Goal: Transaction & Acquisition: Purchase product/service

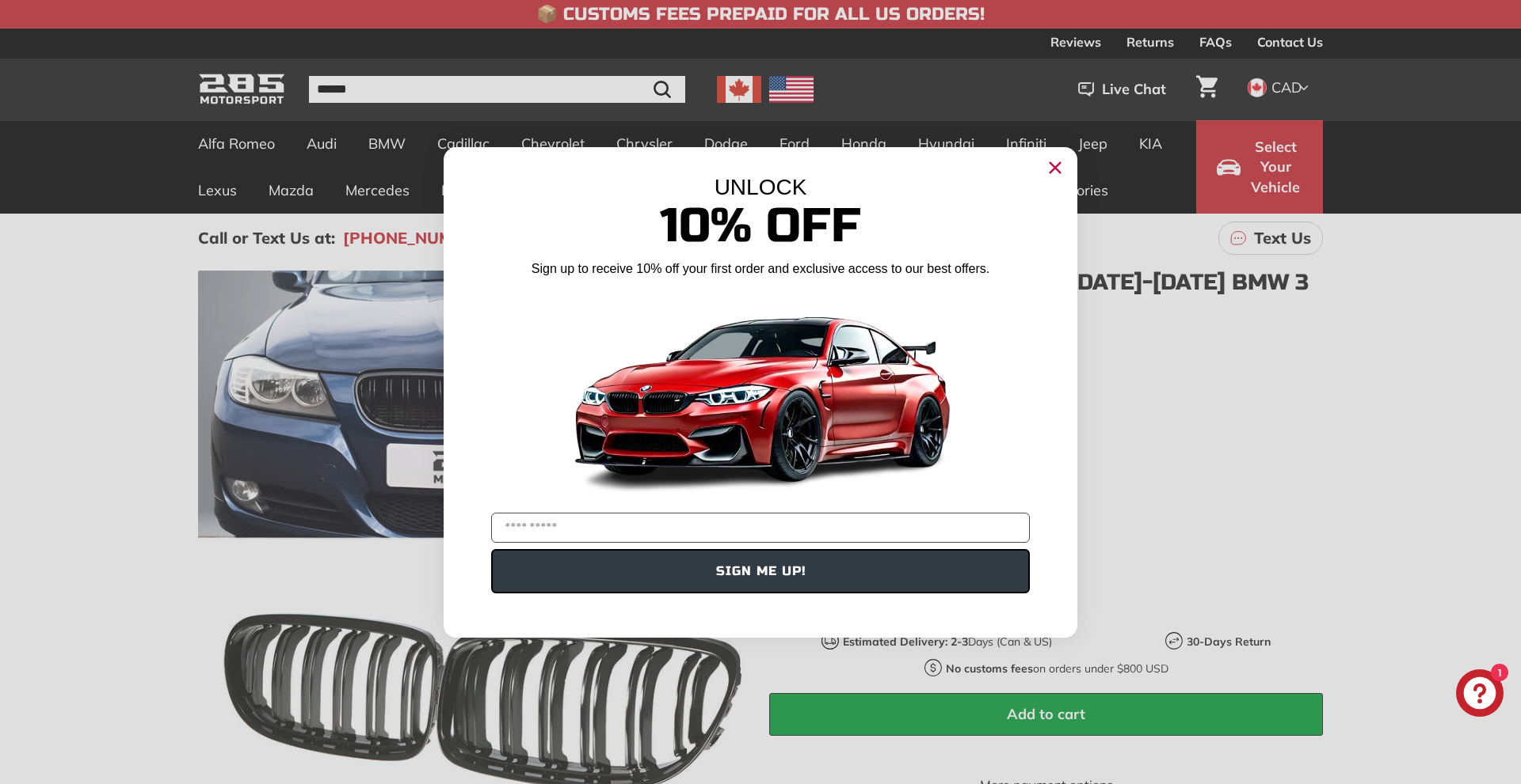
click at [1049, 167] on circle "Close dialog" at bounding box center [1055, 167] width 24 height 23
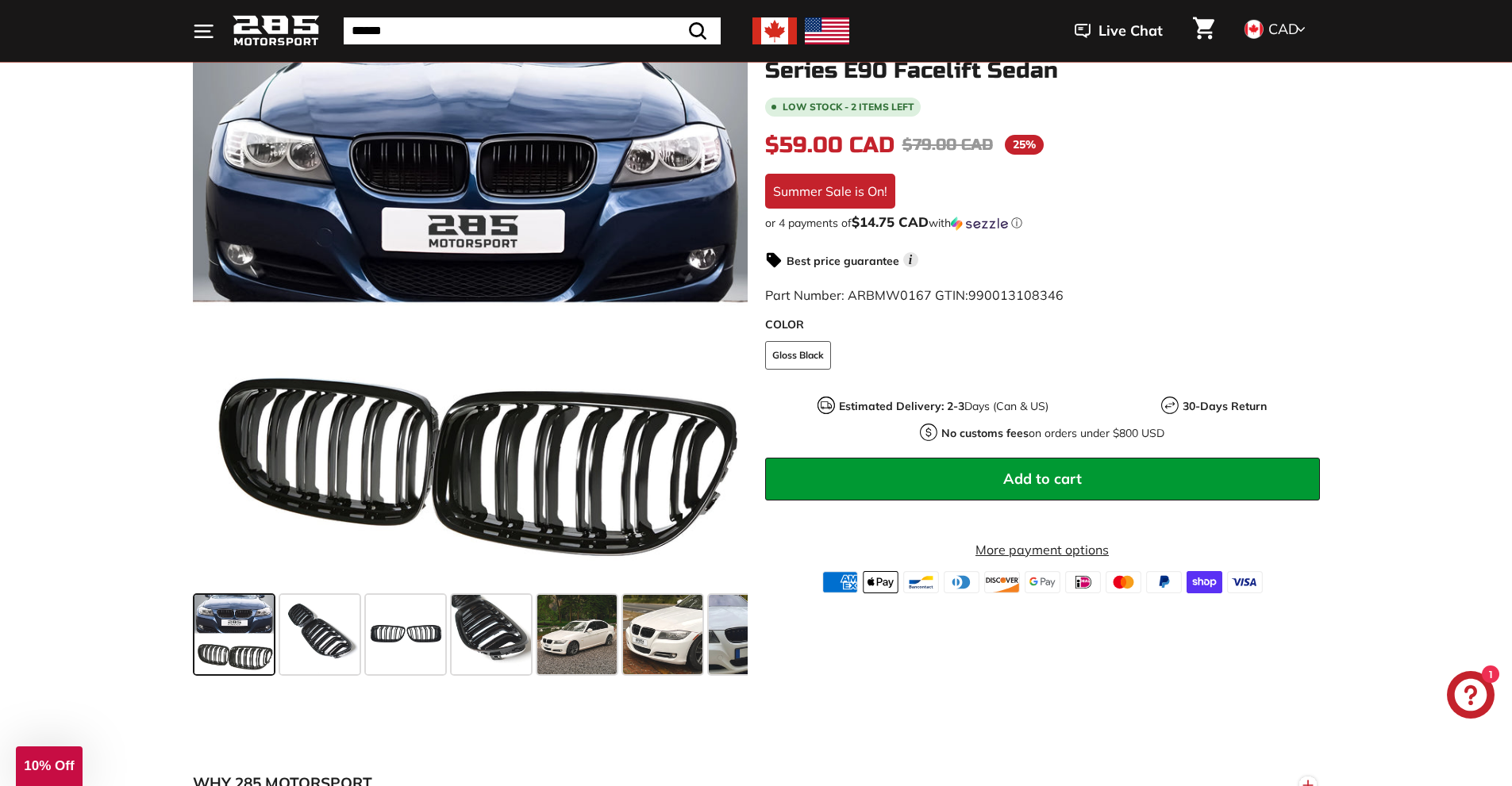
scroll to position [238, 0]
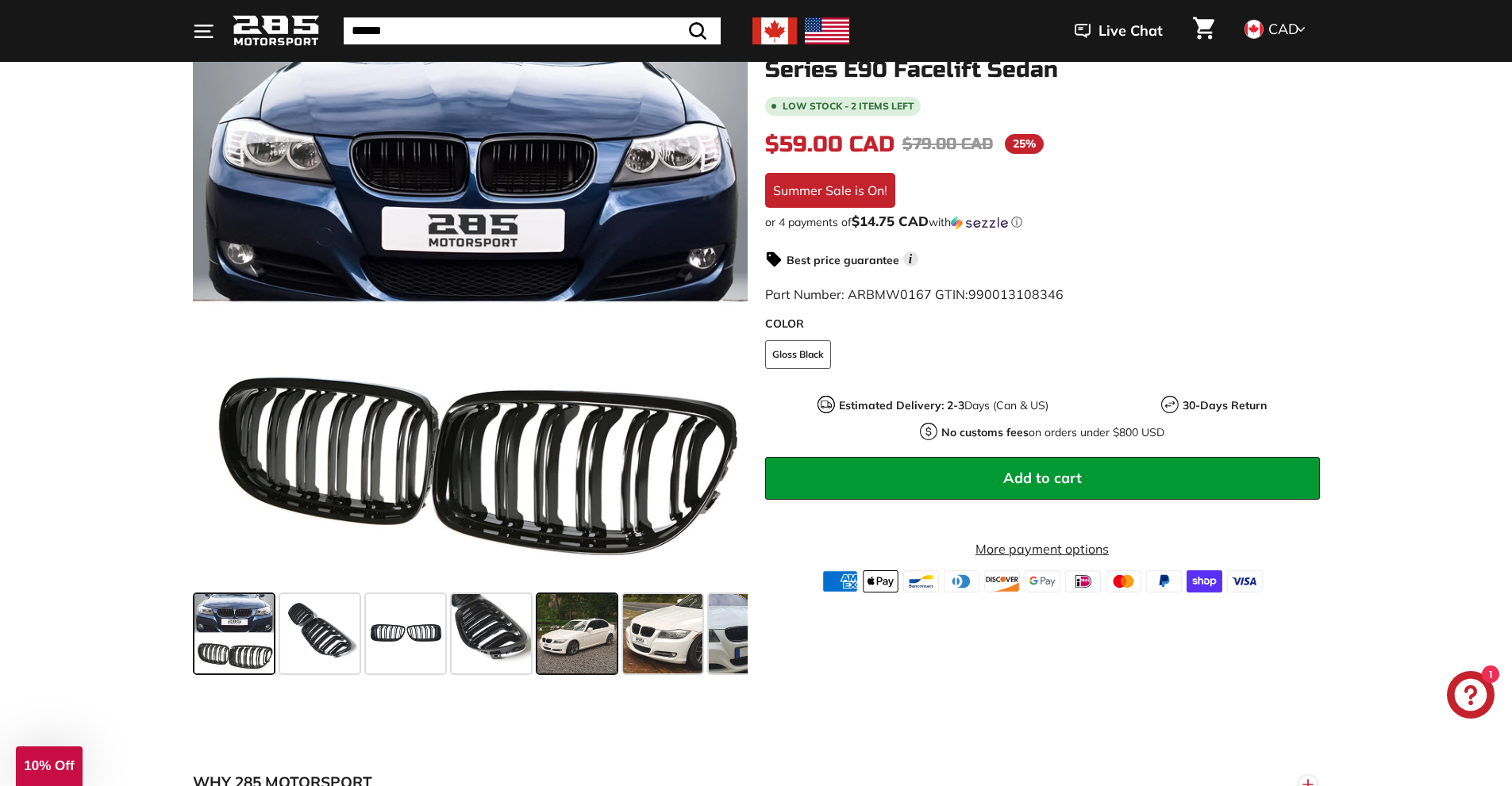
click at [570, 639] on span at bounding box center [577, 634] width 79 height 79
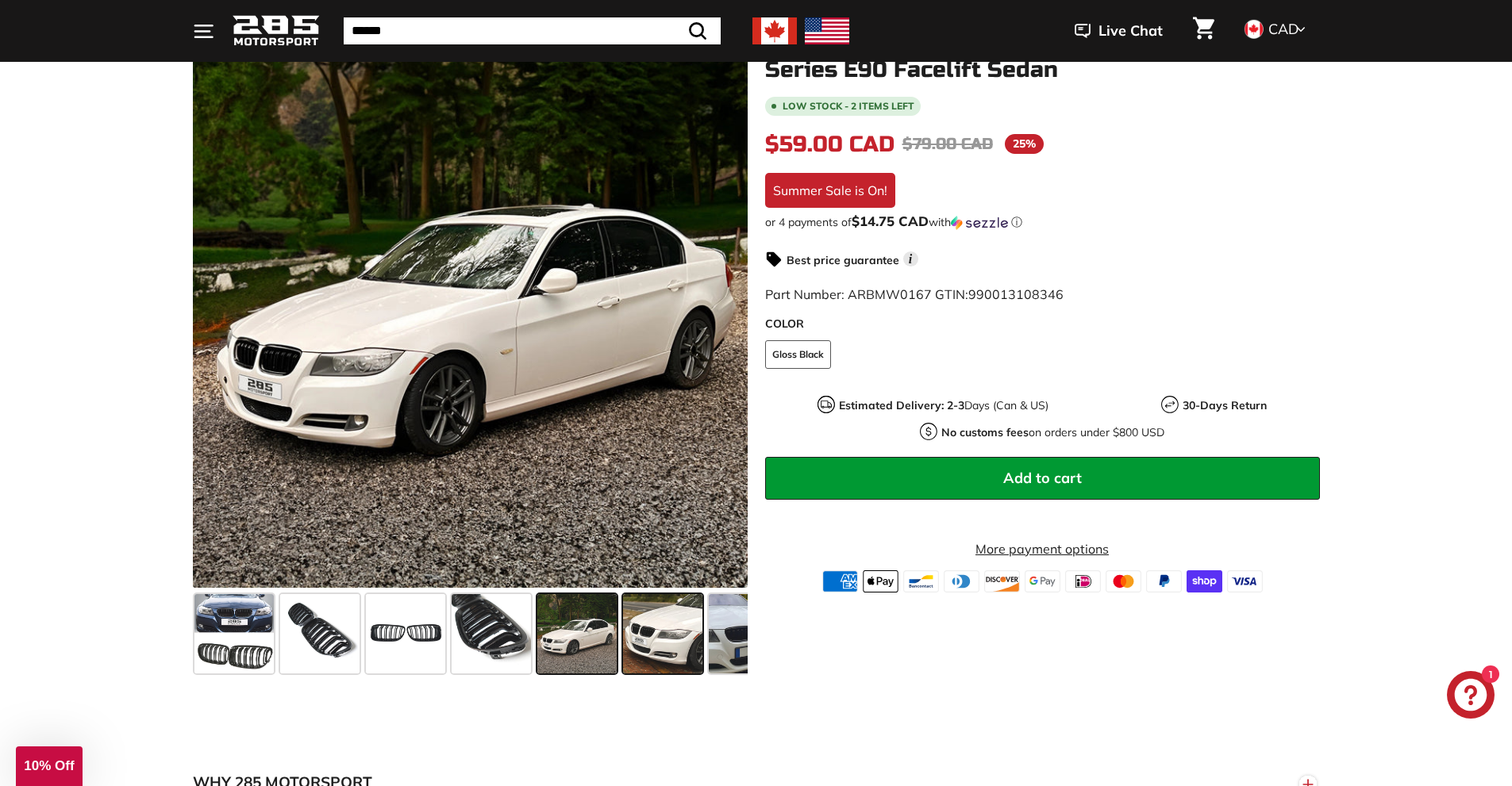
click at [660, 644] on span at bounding box center [662, 634] width 79 height 79
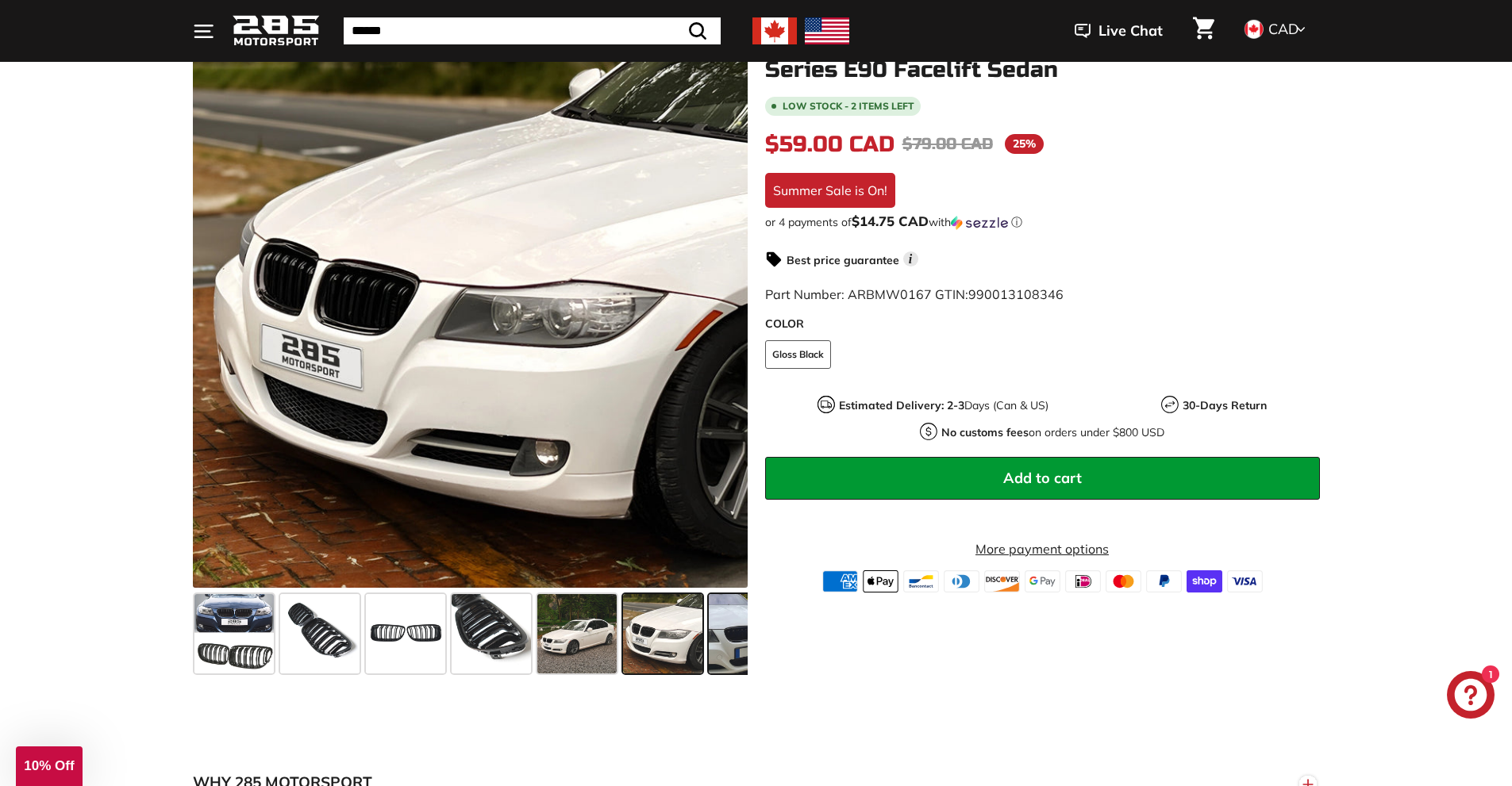
click at [720, 631] on span at bounding box center [748, 634] width 79 height 79
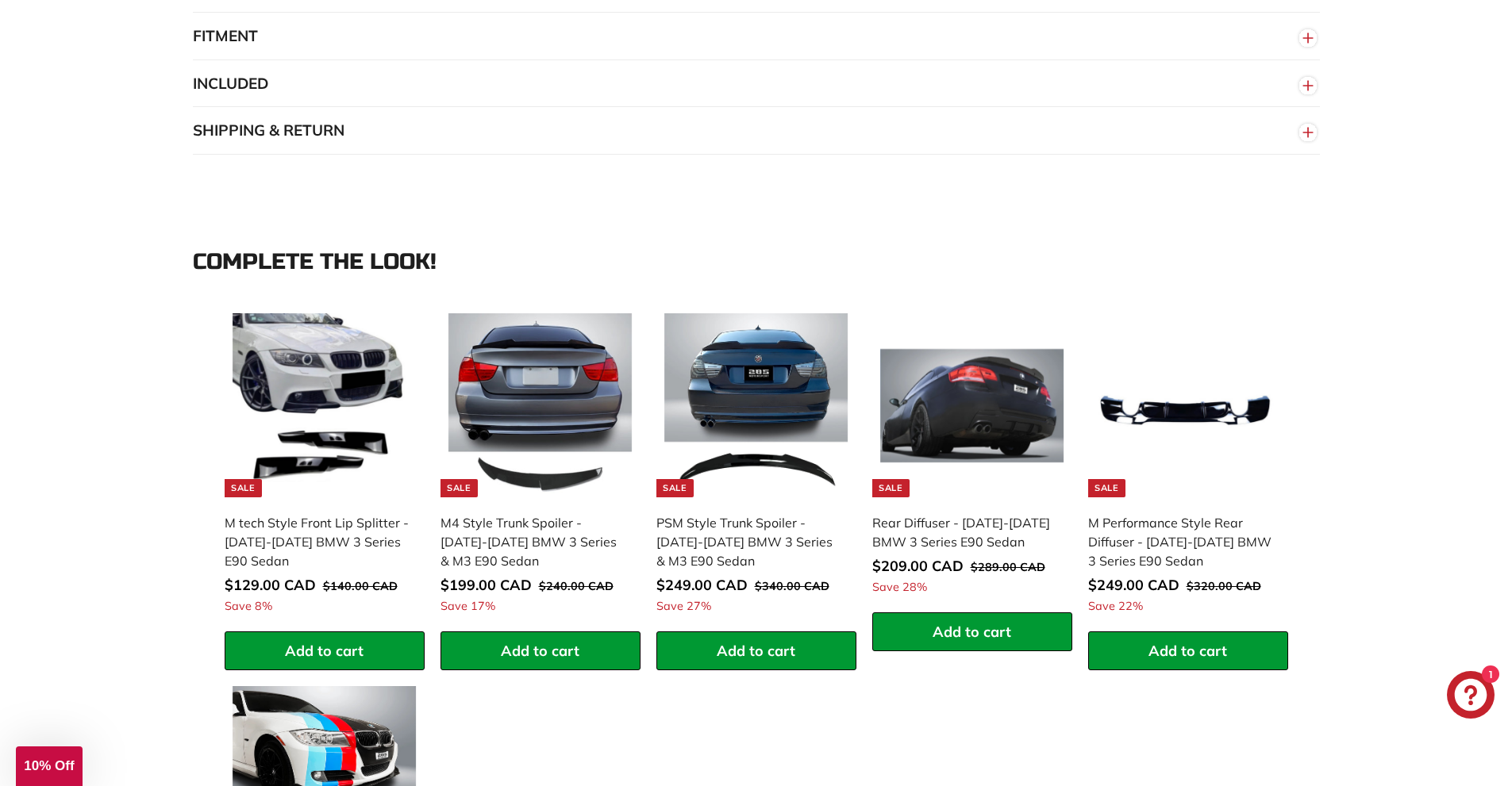
scroll to position [1429, 0]
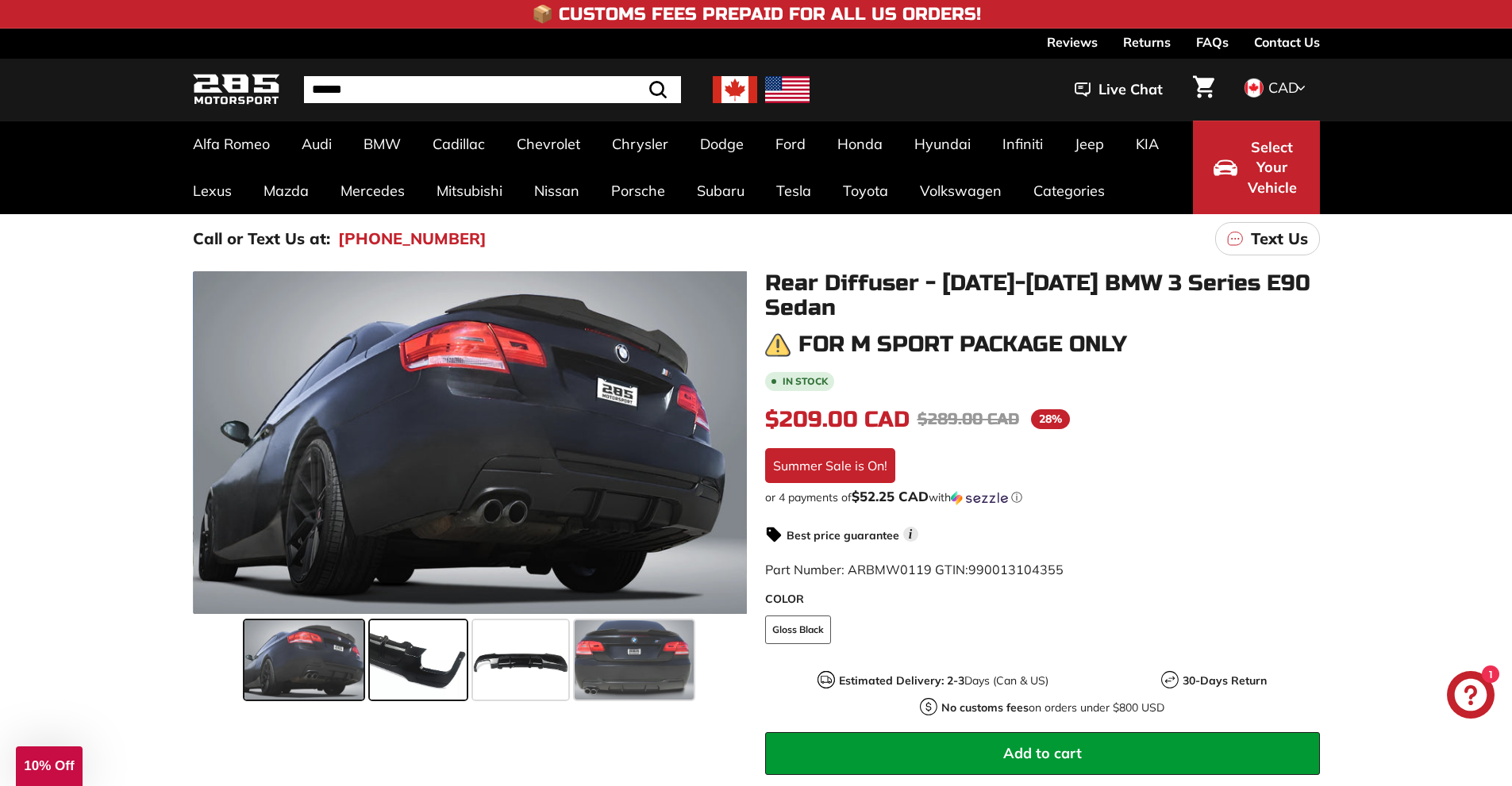
click at [427, 651] on span at bounding box center [418, 659] width 97 height 79
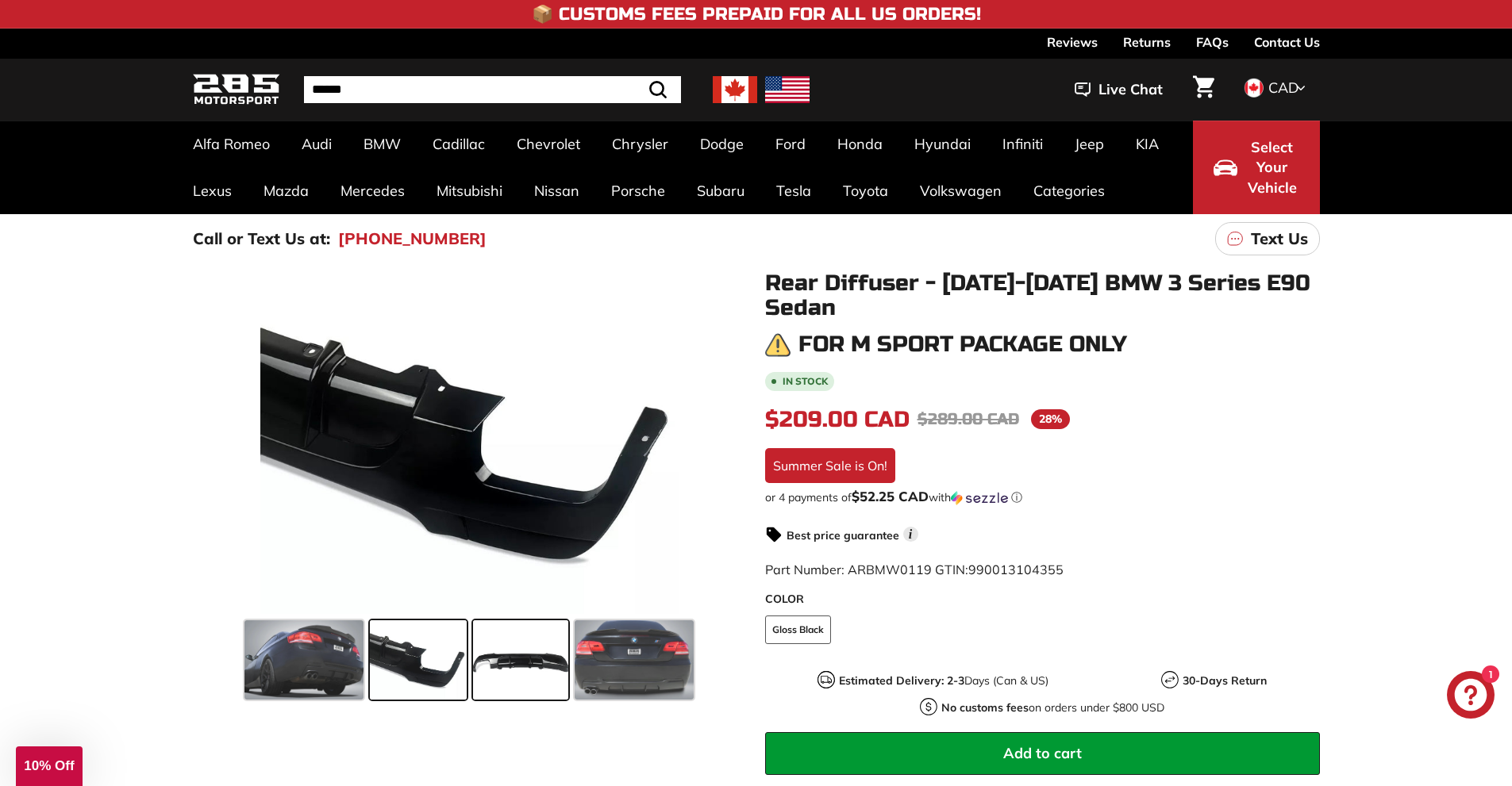
click at [509, 655] on span at bounding box center [520, 659] width 95 height 79
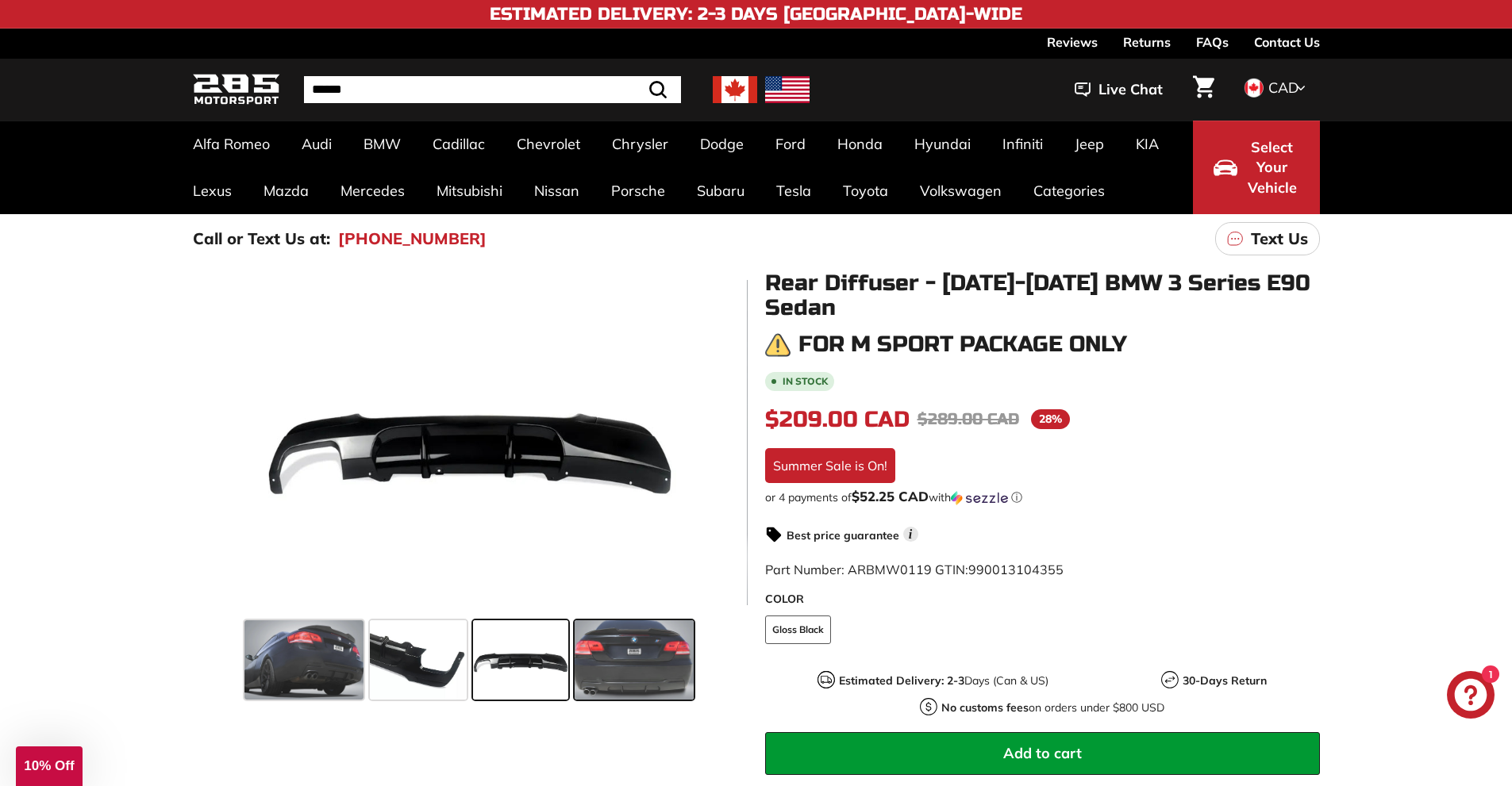
click at [649, 654] on span at bounding box center [634, 659] width 119 height 79
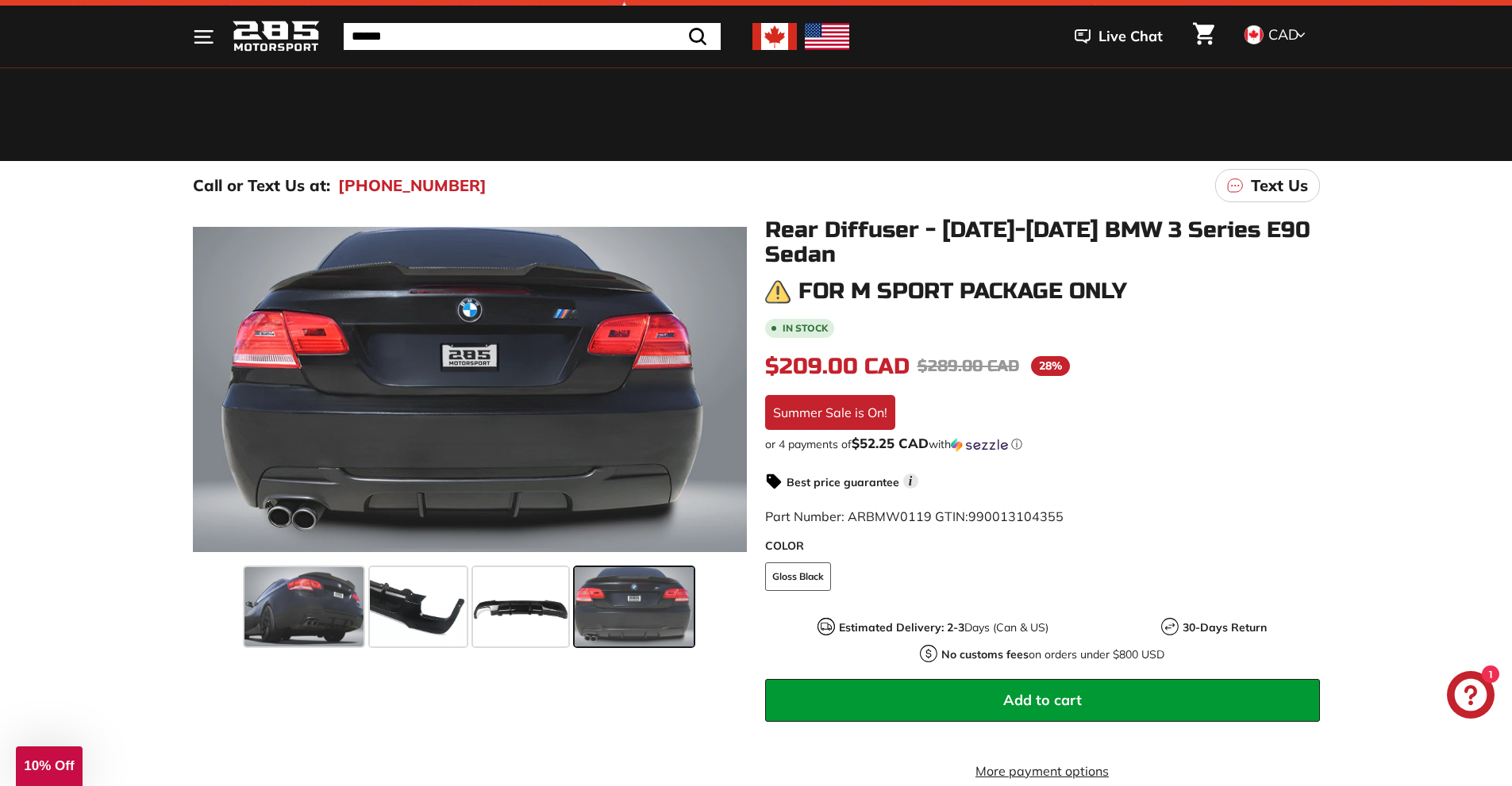
scroll to position [159, 0]
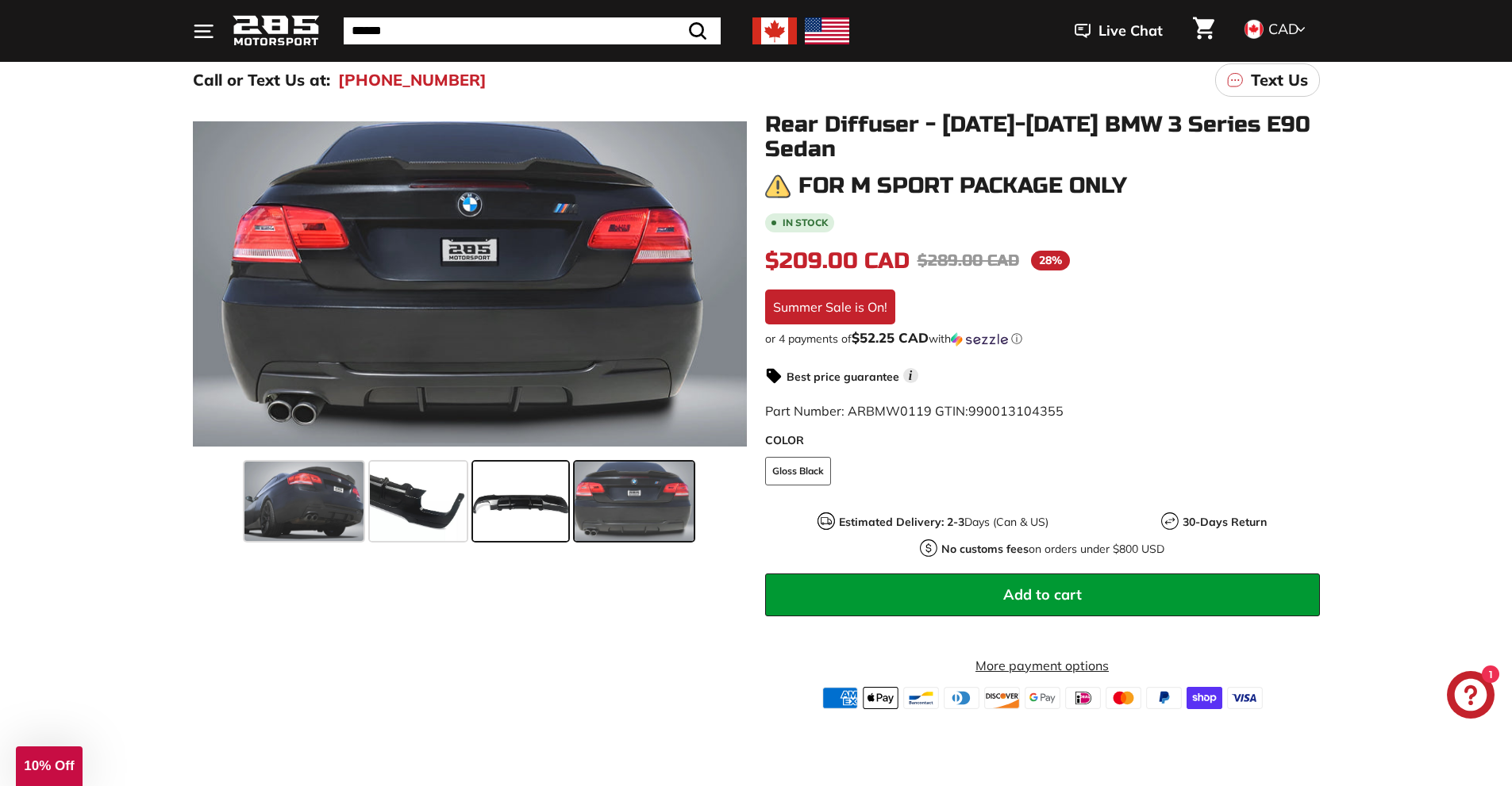
click at [526, 493] on span at bounding box center [520, 501] width 95 height 79
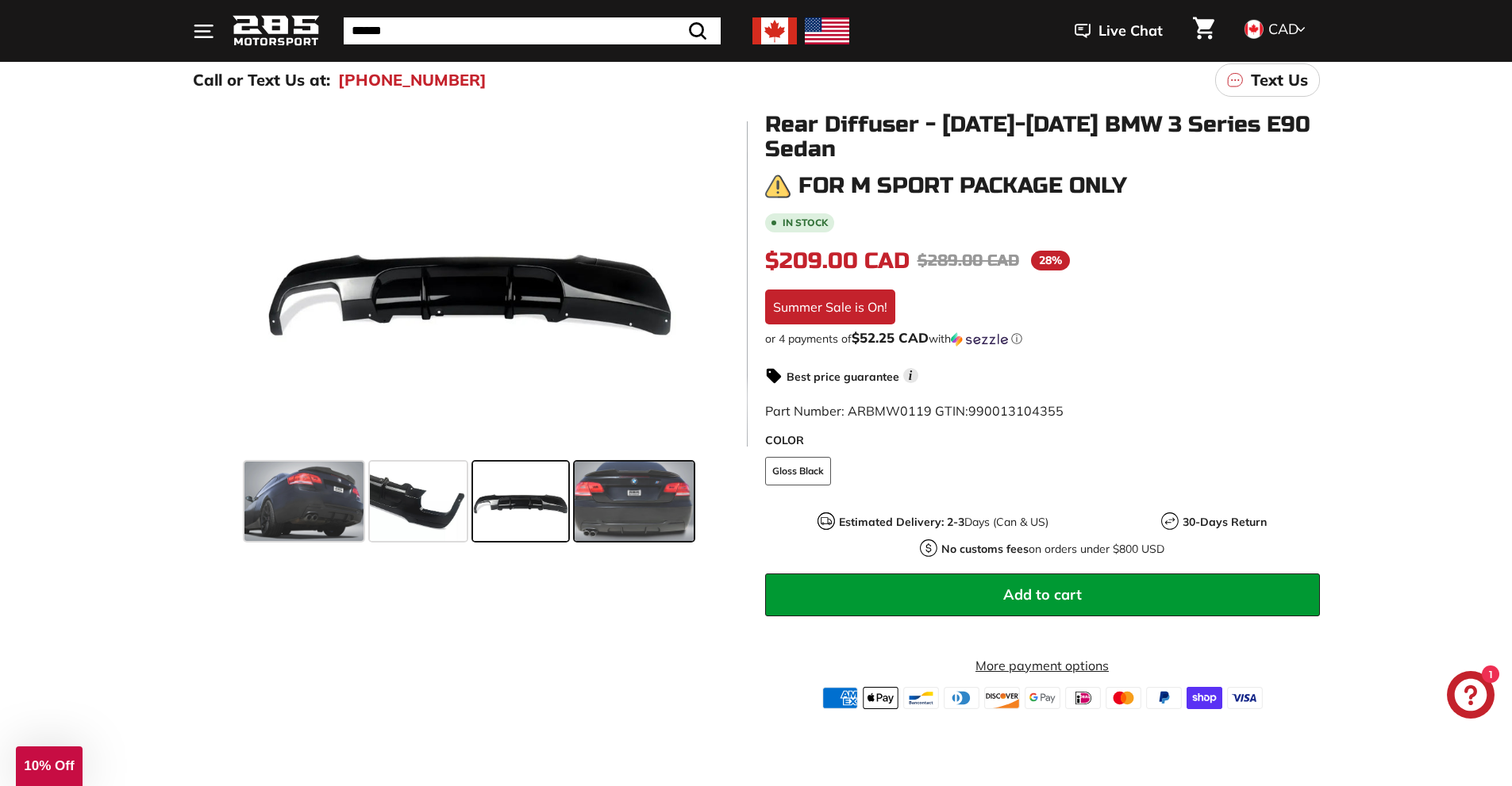
click at [646, 499] on span at bounding box center [634, 501] width 119 height 79
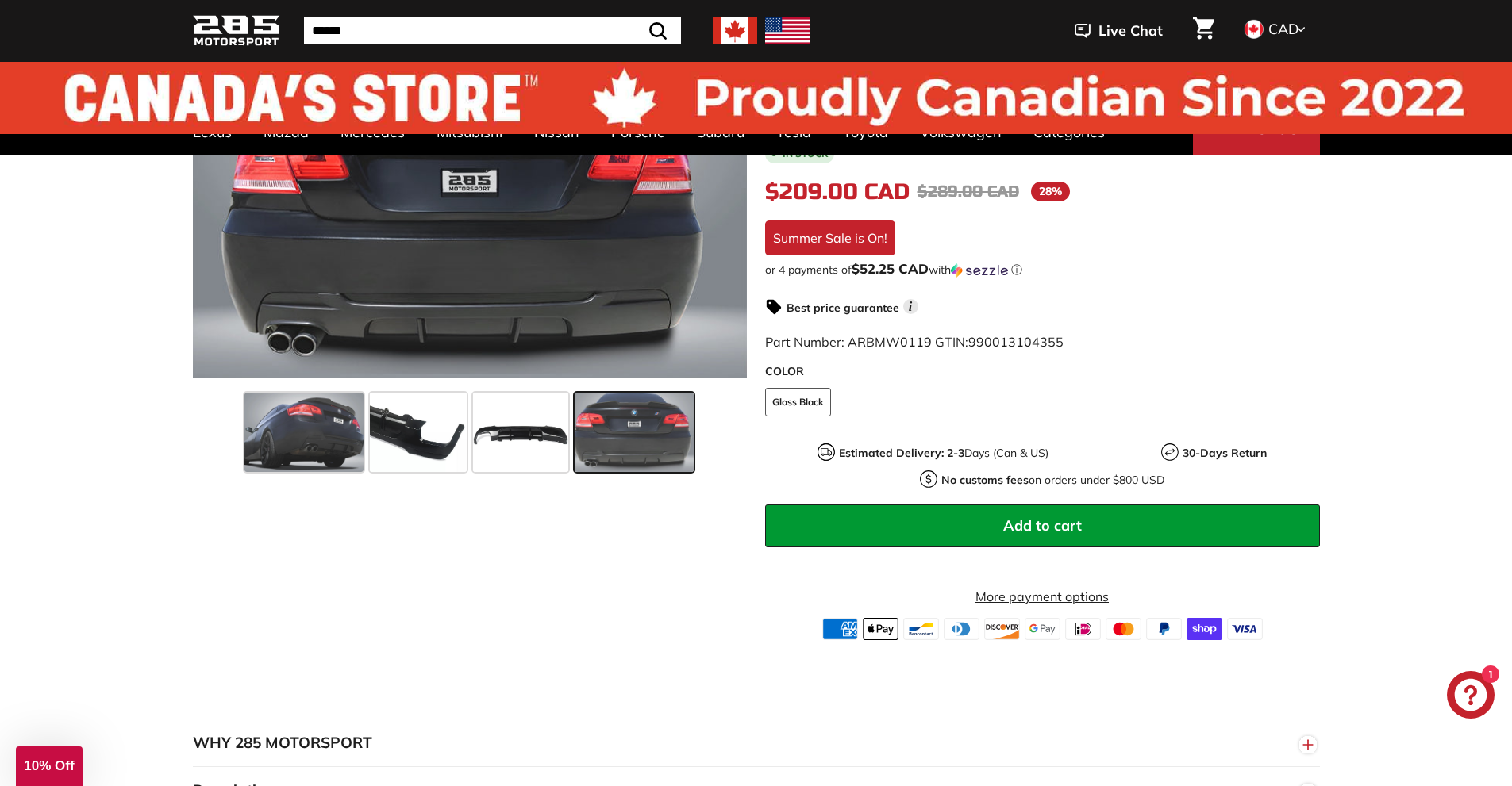
scroll to position [0, 0]
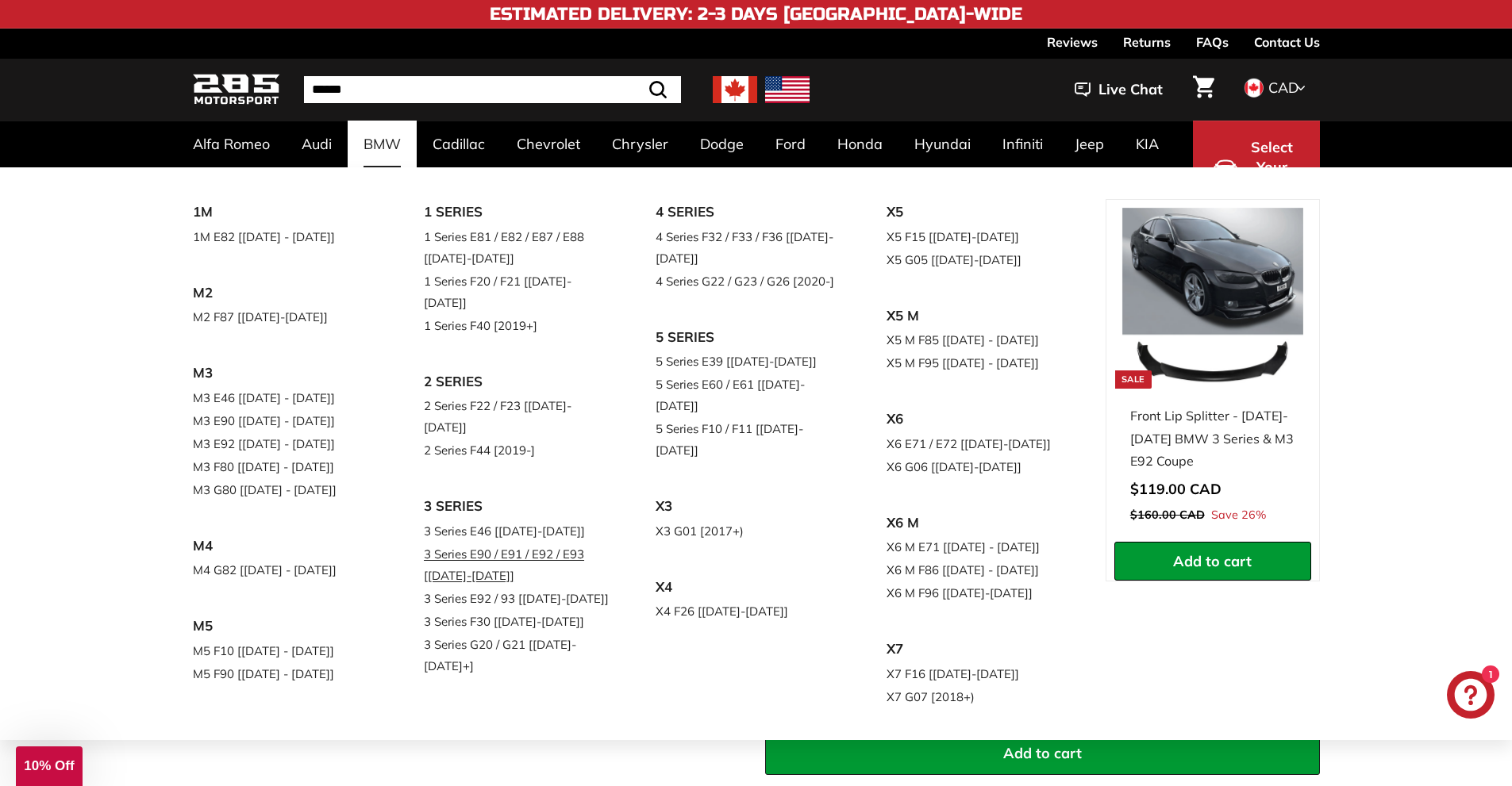
click at [495, 543] on link "3 Series E90 / E91 / E92 / E93 [[DATE]-[DATE]]" at bounding box center [517, 564] width 187 height 44
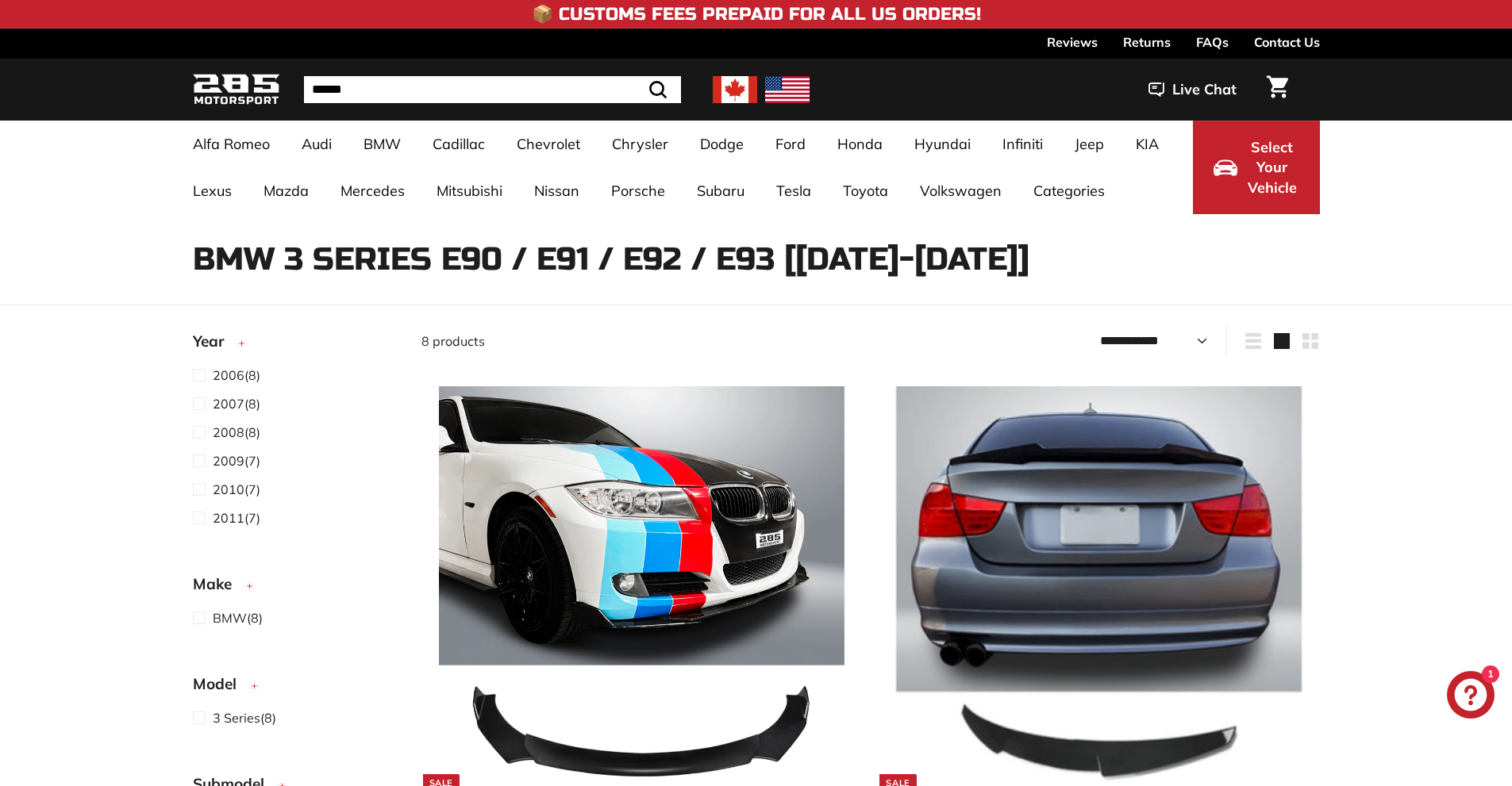
select select "**********"
click at [247, 519] on span "2011 (7)" at bounding box center [236, 517] width 48 height 19
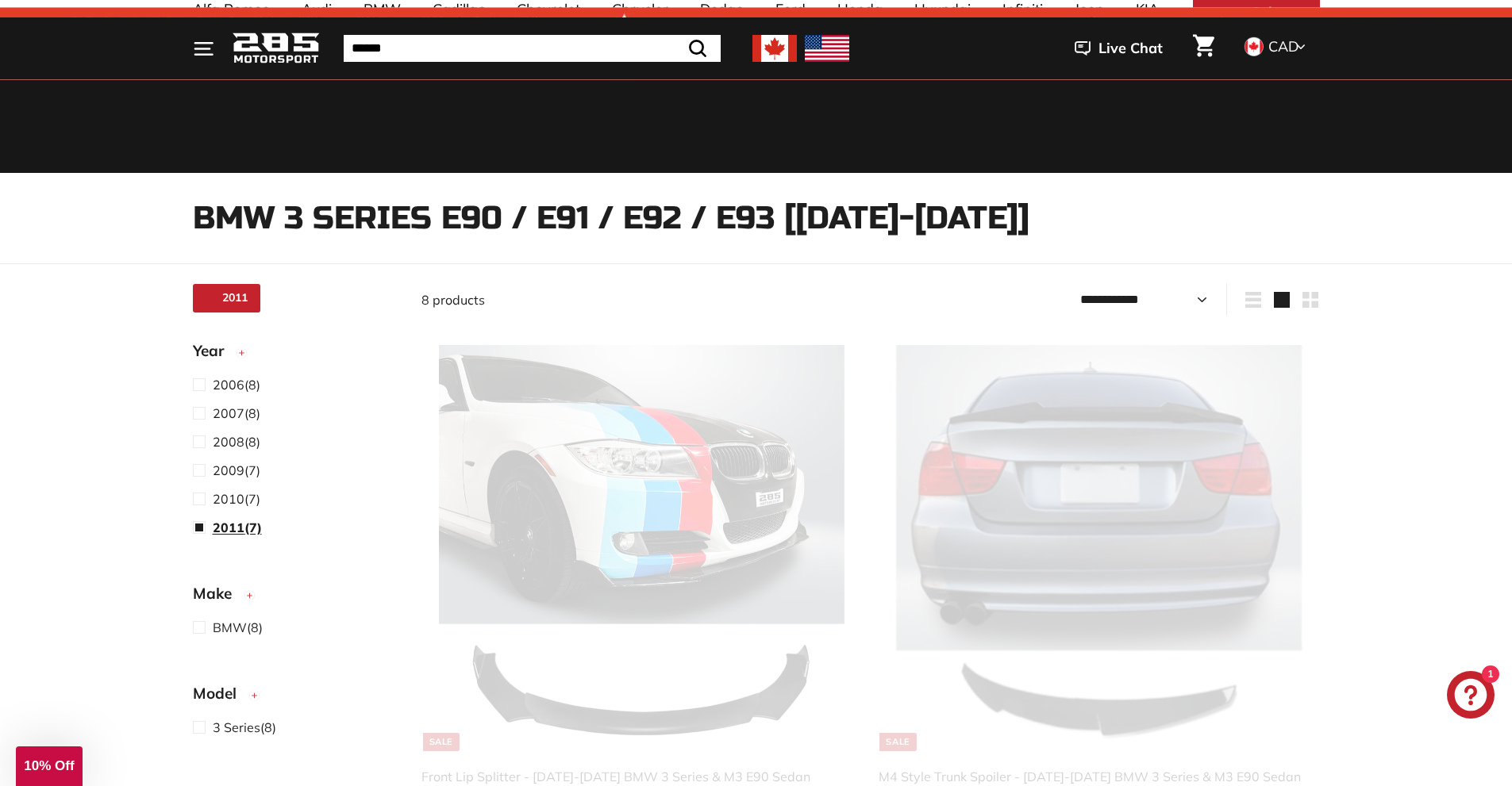
select select "**********"
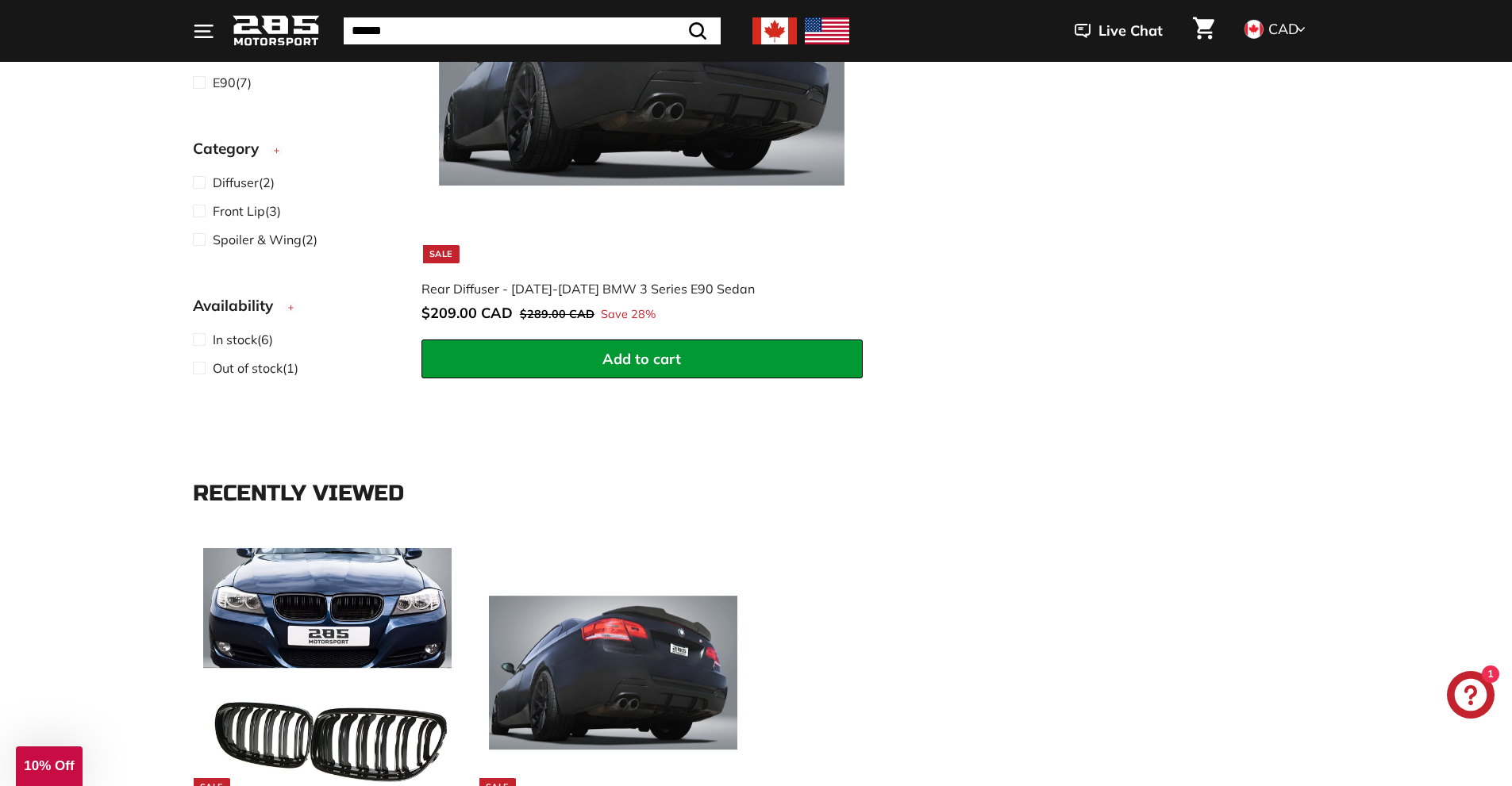
scroll to position [1787, 0]
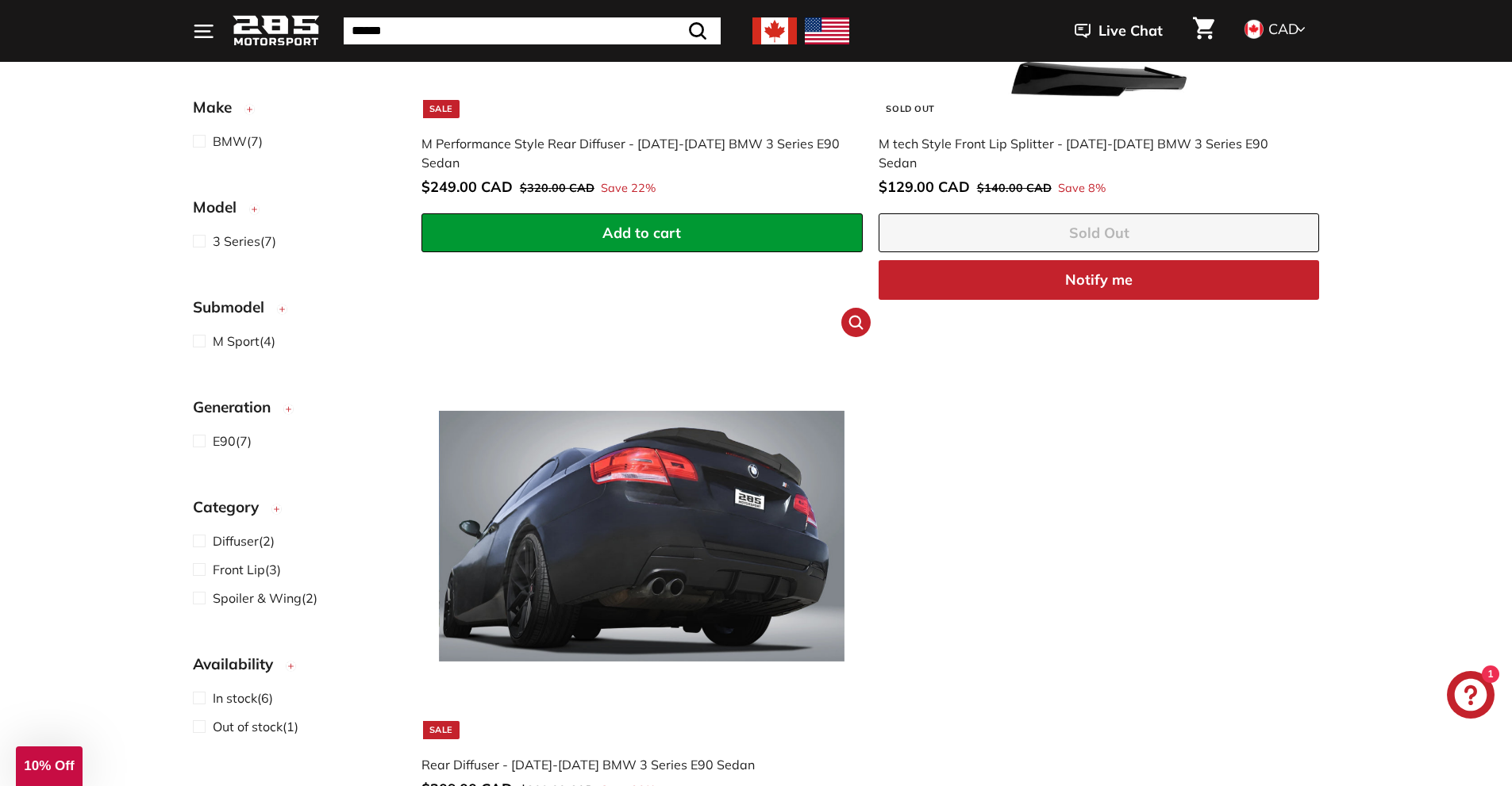
click at [712, 500] on img at bounding box center [641, 536] width 405 height 405
